Goal: Information Seeking & Learning: Learn about a topic

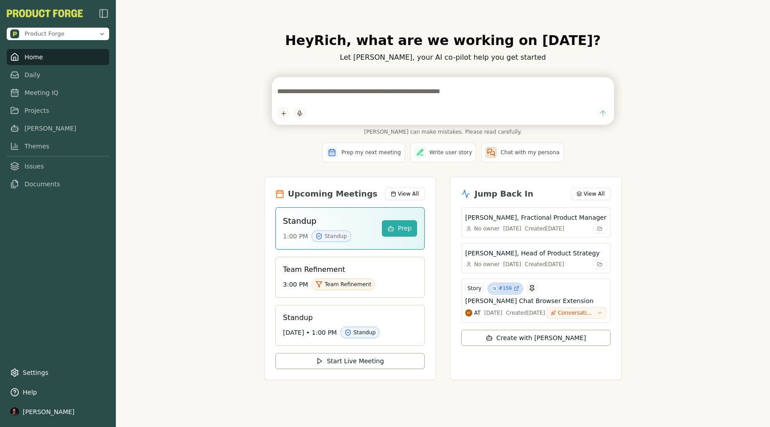
click at [296, 89] on textarea at bounding box center [443, 91] width 332 height 18
click at [43, 74] on link "Daily" at bounding box center [58, 75] width 103 height 16
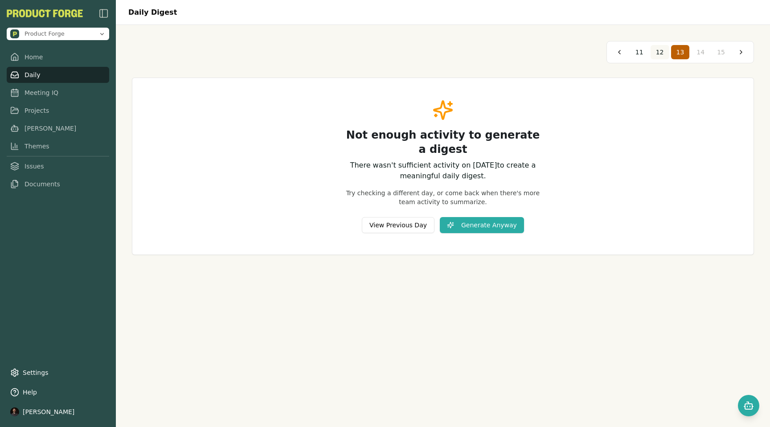
click at [658, 54] on button "12" at bounding box center [660, 52] width 19 height 14
click at [658, 54] on button "11" at bounding box center [660, 52] width 19 height 14
click at [658, 54] on button "10" at bounding box center [660, 52] width 19 height 14
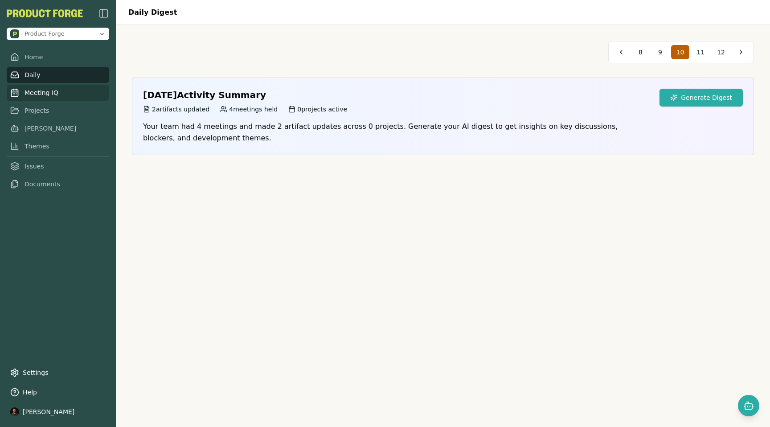
click at [40, 92] on link "Meeting IQ" at bounding box center [58, 93] width 103 height 16
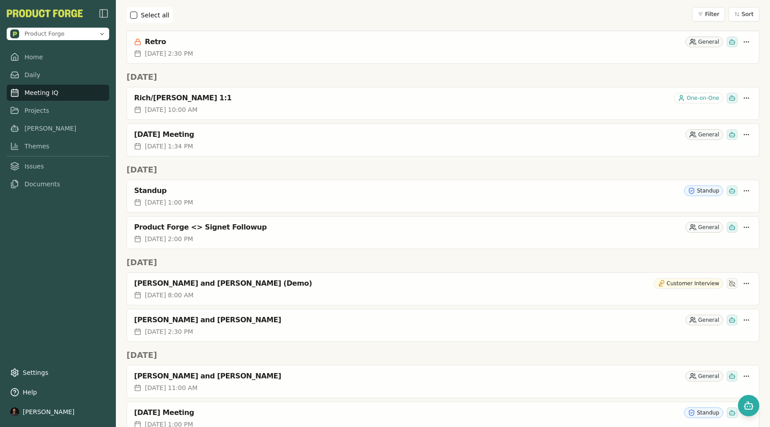
scroll to position [770, 0]
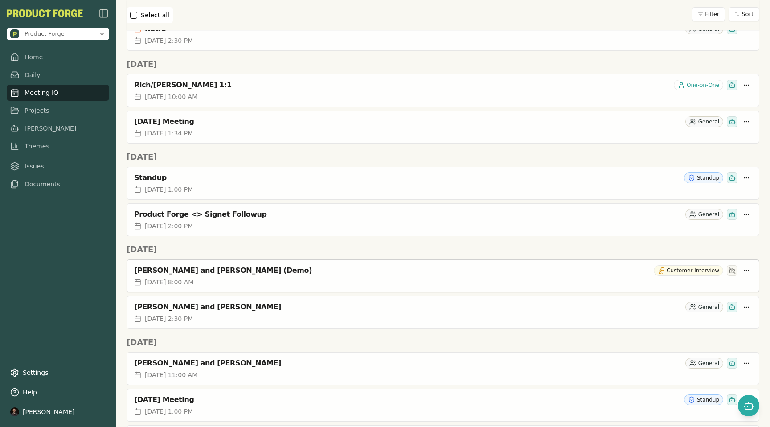
click at [181, 268] on div "[PERSON_NAME] and [PERSON_NAME] (Demo)" at bounding box center [392, 270] width 516 height 9
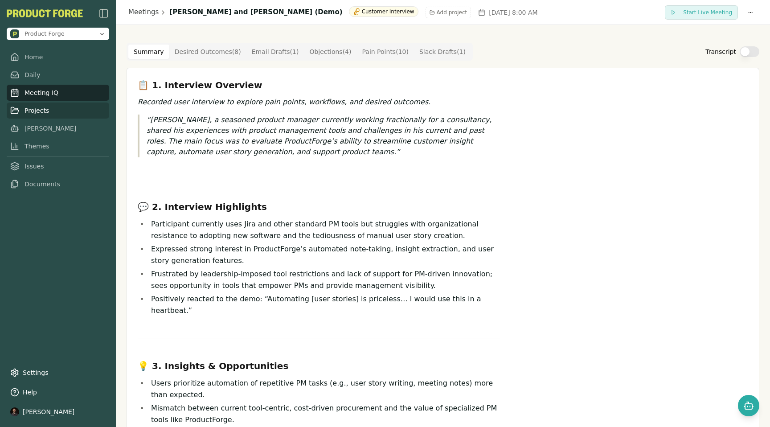
click at [46, 107] on link "Projects" at bounding box center [58, 111] width 103 height 16
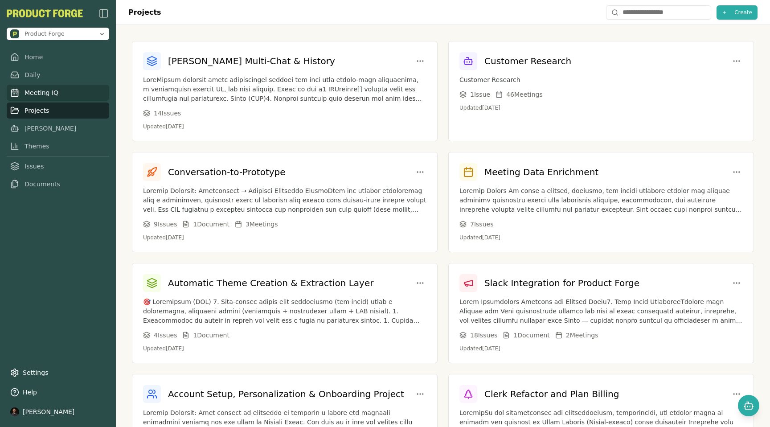
click at [37, 94] on link "Meeting IQ" at bounding box center [58, 93] width 103 height 16
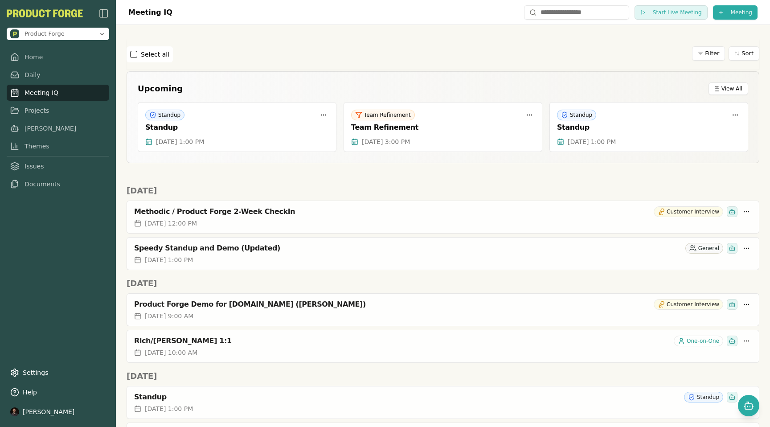
click at [626, 47] on div "Select all Filter Sort" at bounding box center [443, 54] width 633 height 16
click at [737, 12] on html "Product Forge Home Daily Meeting IQ Projects [PERSON_NAME] Themes Issues Docume…" at bounding box center [385, 213] width 770 height 427
click at [681, 43] on div "Import Transcript" at bounding box center [719, 45] width 115 height 14
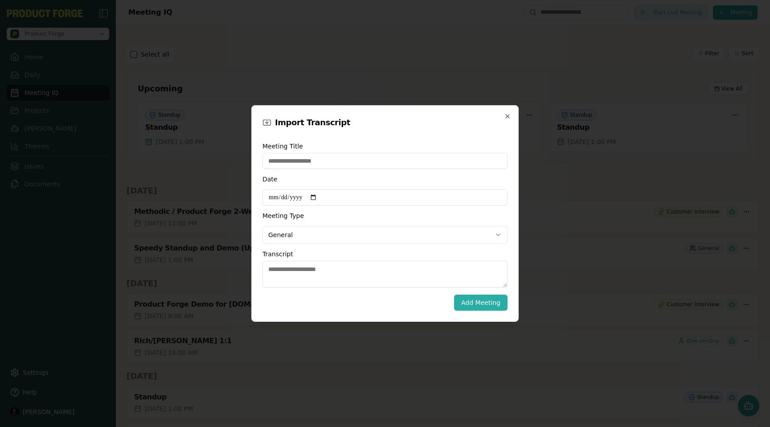
click at [280, 237] on body "Product Forge Home Daily Meeting IQ Projects [PERSON_NAME] Themes Issues Docume…" at bounding box center [385, 213] width 770 height 427
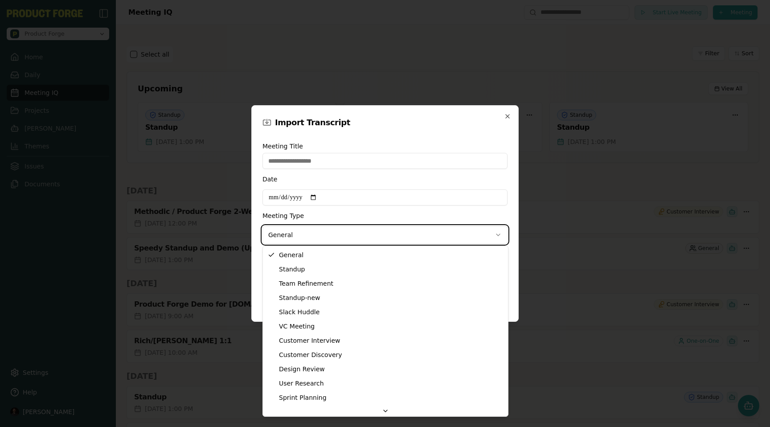
click at [368, 130] on body "Product Forge Home Daily Meeting IQ Projects [PERSON_NAME] Themes Issues Docume…" at bounding box center [385, 213] width 770 height 427
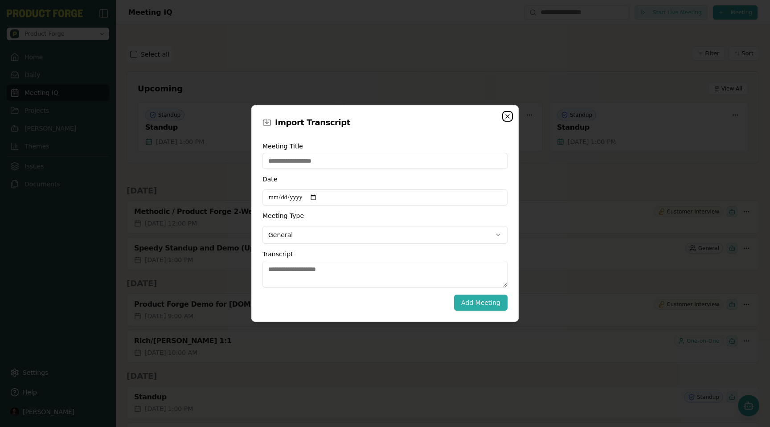
click at [510, 117] on icon "button" at bounding box center [507, 116] width 7 height 7
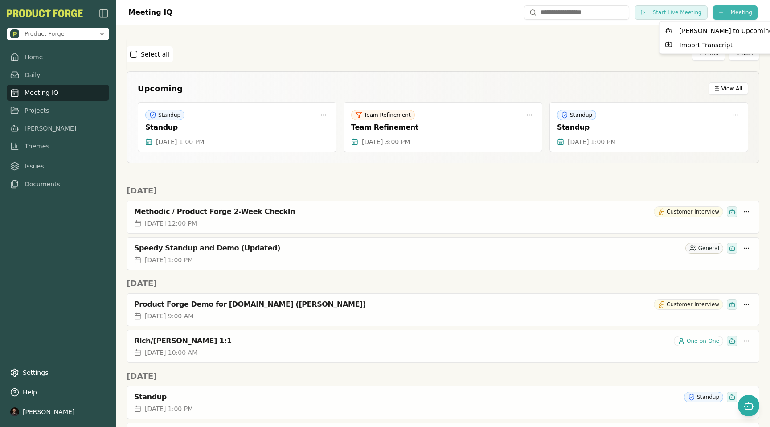
click at [741, 16] on html "Product Forge Home Daily Meeting IQ Projects [PERSON_NAME] Themes Issues Docume…" at bounding box center [385, 213] width 770 height 427
click at [676, 42] on div "Import Transcript" at bounding box center [719, 45] width 115 height 14
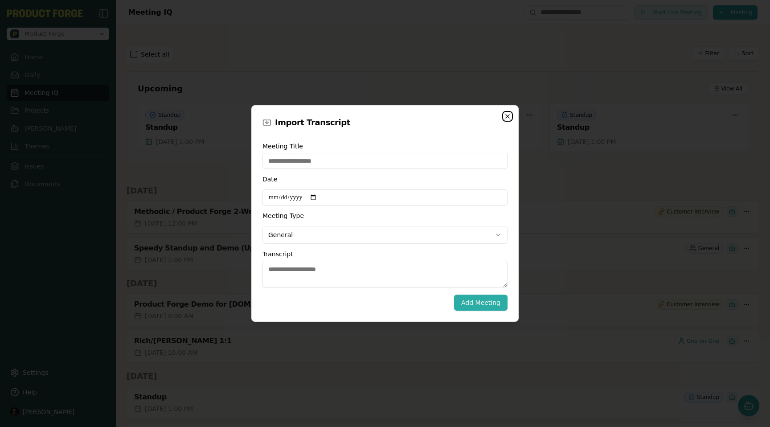
click at [507, 115] on icon "button" at bounding box center [507, 116] width 7 height 7
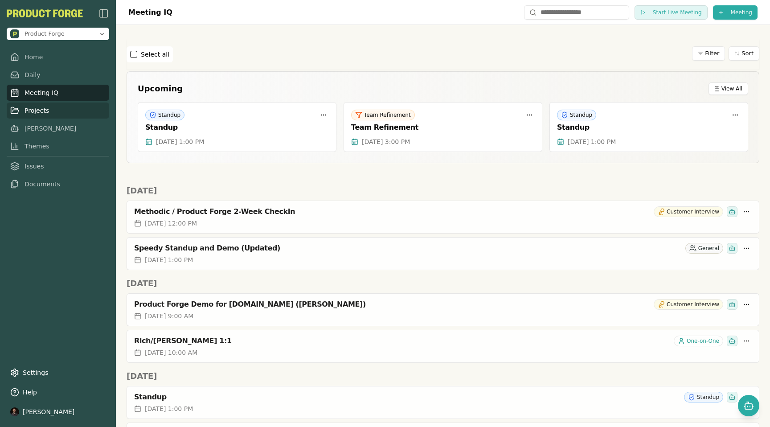
click at [43, 116] on link "Projects" at bounding box center [58, 111] width 103 height 16
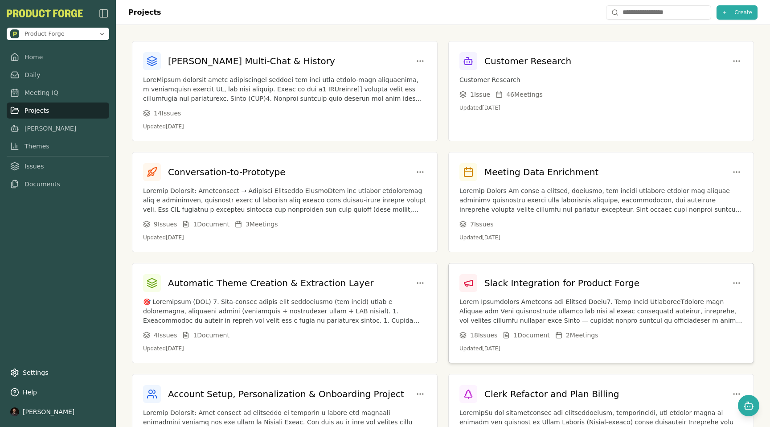
click at [545, 276] on div "Slack Integration for Product Forge" at bounding box center [550, 283] width 180 height 18
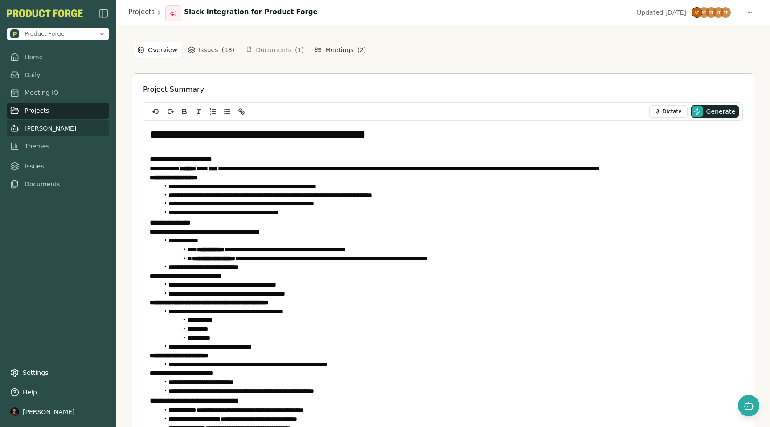
click at [43, 127] on link "[PERSON_NAME]" at bounding box center [58, 128] width 103 height 16
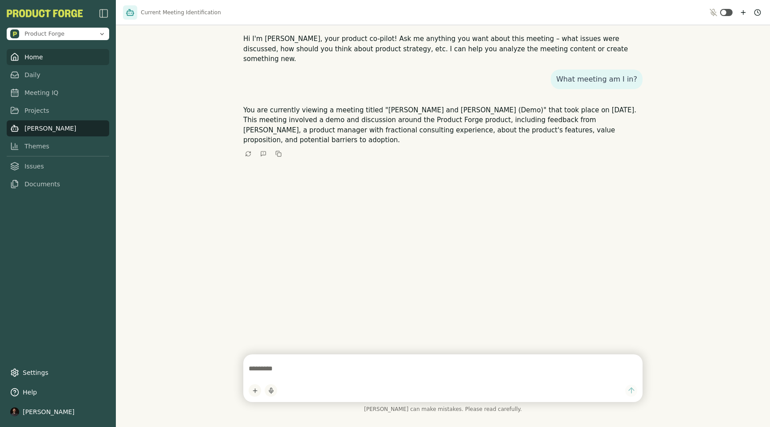
click at [45, 54] on link "Home" at bounding box center [58, 57] width 103 height 16
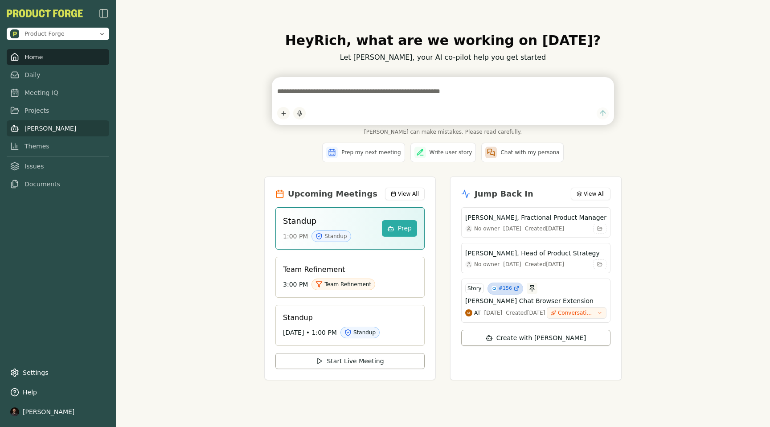
click at [35, 129] on link "[PERSON_NAME]" at bounding box center [58, 128] width 103 height 16
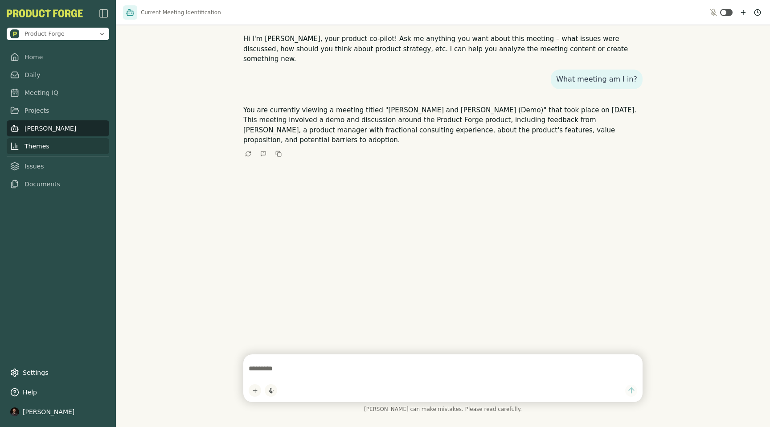
click at [38, 149] on link "Themes" at bounding box center [58, 146] width 103 height 16
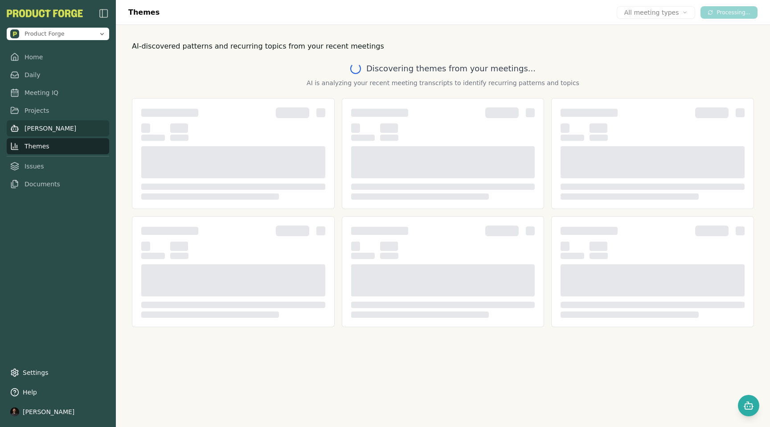
click at [27, 126] on link "[PERSON_NAME]" at bounding box center [58, 128] width 103 height 16
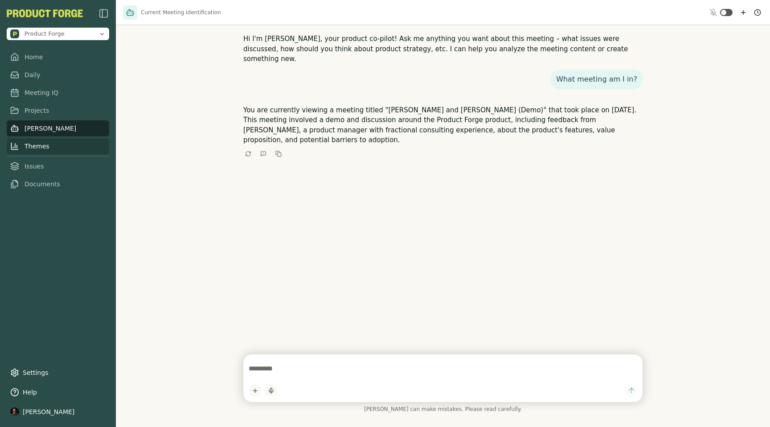
click at [25, 152] on link "Themes" at bounding box center [58, 146] width 103 height 16
click at [25, 151] on link "Themes" at bounding box center [58, 146] width 103 height 16
click at [22, 147] on link "Themes" at bounding box center [58, 146] width 103 height 16
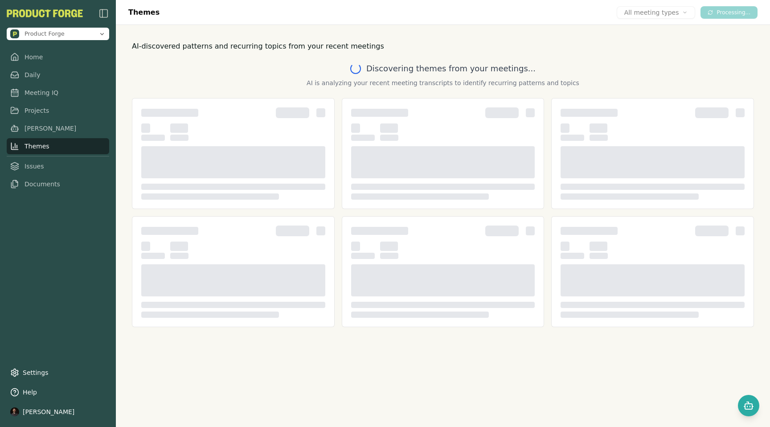
click at [32, 151] on link "Themes" at bounding box center [58, 146] width 103 height 16
click at [38, 168] on link "Issues" at bounding box center [58, 166] width 103 height 16
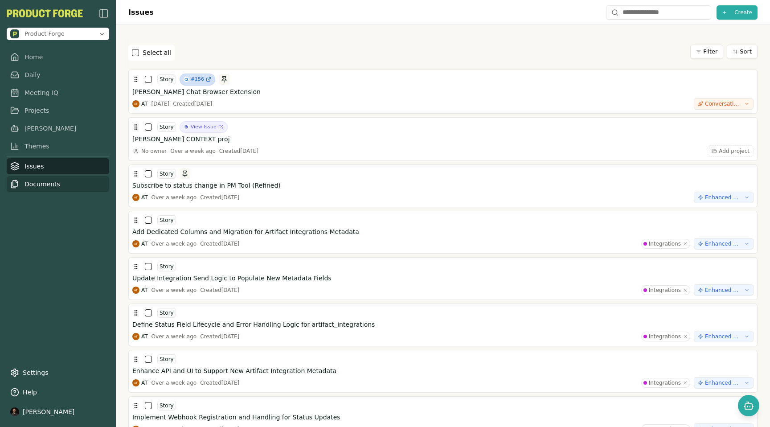
click at [48, 184] on link "Documents" at bounding box center [58, 184] width 103 height 16
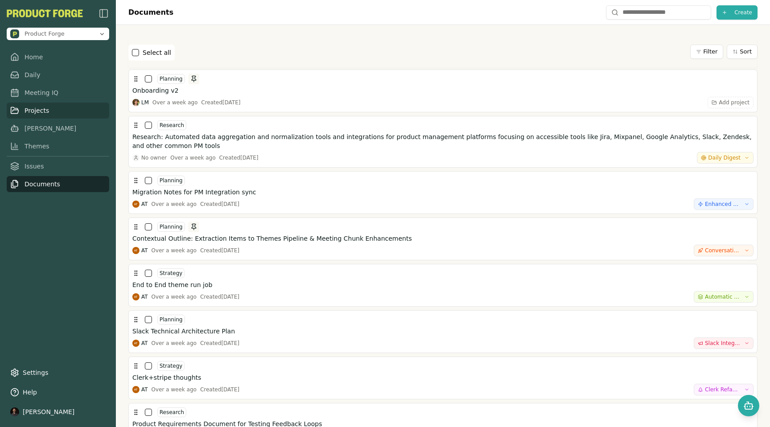
click at [33, 108] on link "Projects" at bounding box center [58, 111] width 103 height 16
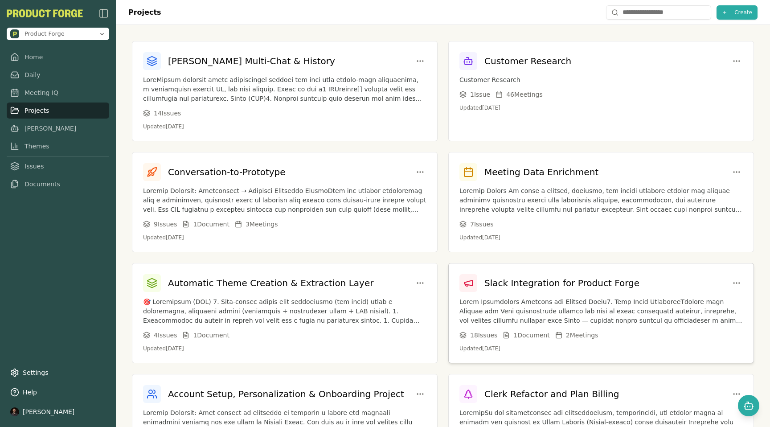
click at [568, 295] on div "Slack Integration for Product Forge 18 Issue s 1 Document 2 Meeting s Updated […" at bounding box center [601, 313] width 305 height 99
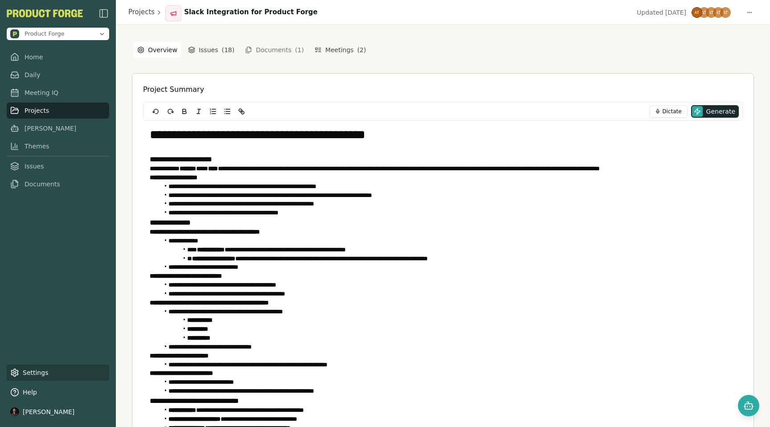
click at [38, 377] on link "Settings" at bounding box center [58, 373] width 103 height 16
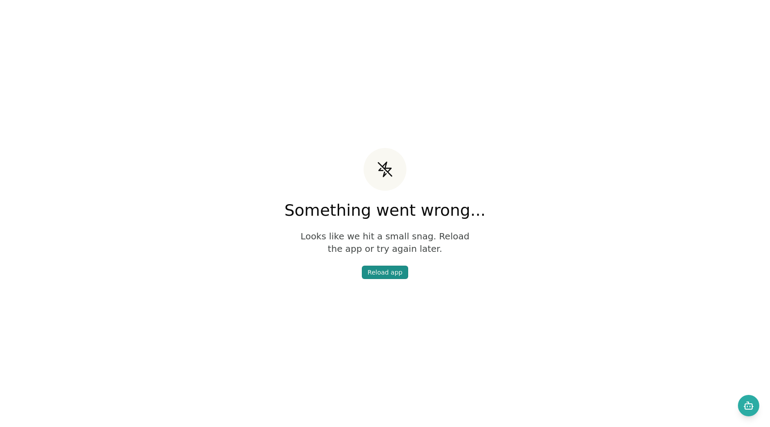
click at [380, 275] on div "Reload app" at bounding box center [385, 272] width 35 height 9
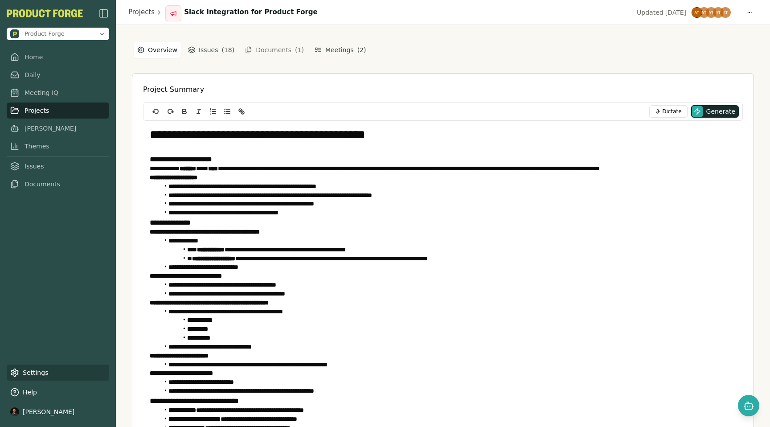
click at [25, 375] on link "Settings" at bounding box center [58, 373] width 103 height 16
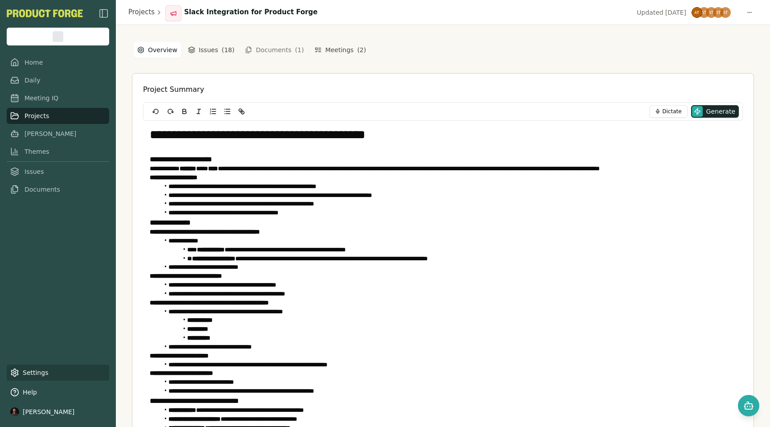
click at [30, 370] on link "Settings" at bounding box center [58, 373] width 103 height 16
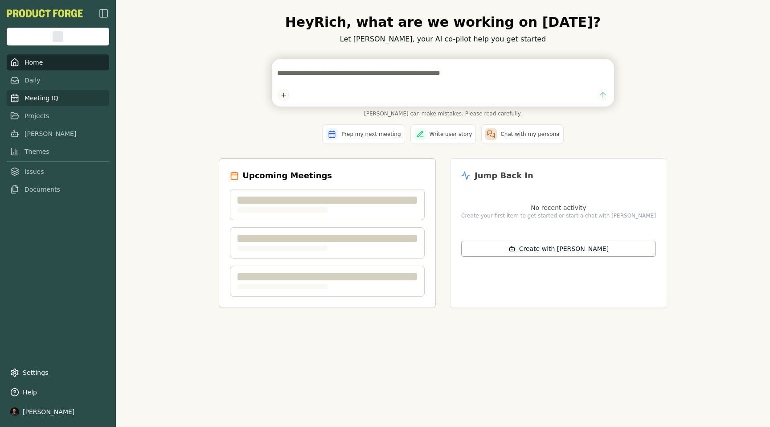
click at [34, 96] on link "Meeting IQ" at bounding box center [58, 98] width 103 height 16
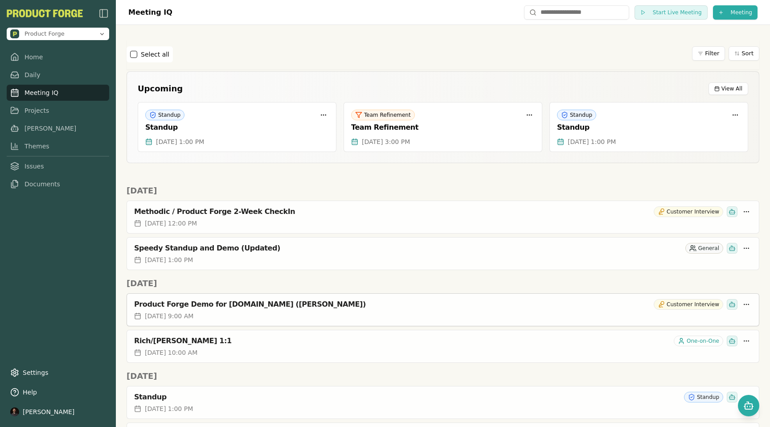
click at [230, 303] on div "Product Forge Demo for [DOMAIN_NAME] ([PERSON_NAME])" at bounding box center [392, 304] width 516 height 9
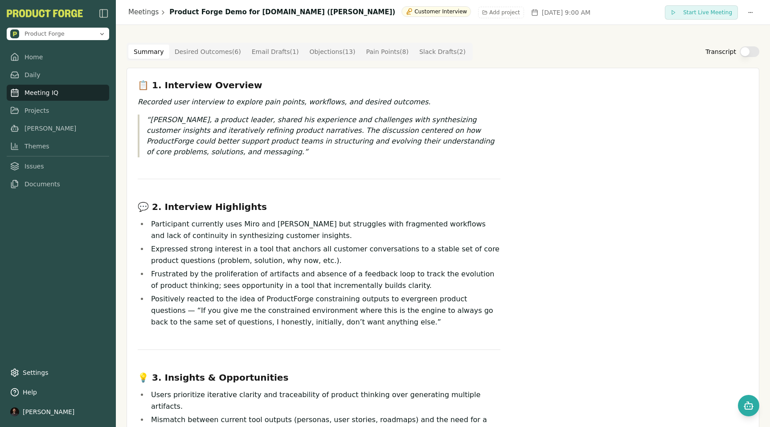
click at [757, 51] on button "Transcript" at bounding box center [750, 51] width 20 height 11
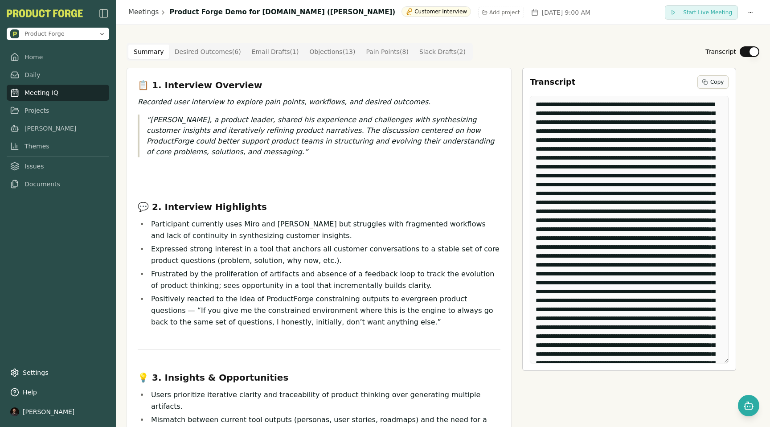
click at [711, 79] on span "Copy" at bounding box center [717, 81] width 13 height 7
